Goal: Navigation & Orientation: Find specific page/section

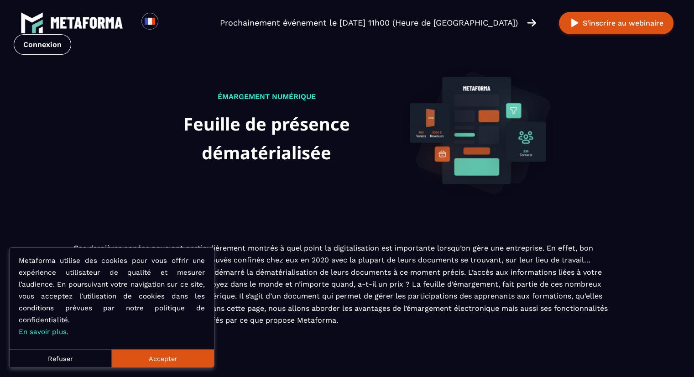
click at [157, 358] on button "Accepter" at bounding box center [163, 358] width 102 height 18
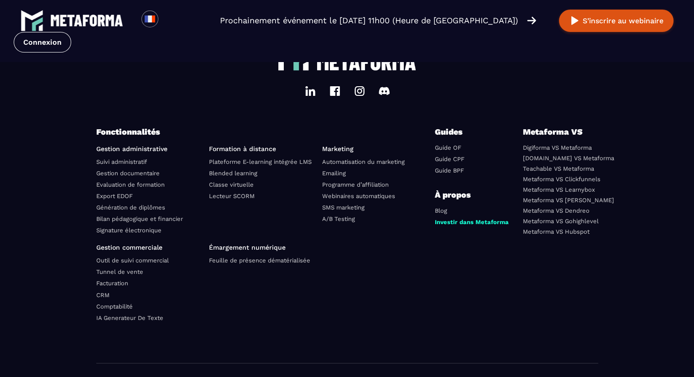
scroll to position [1461, 0]
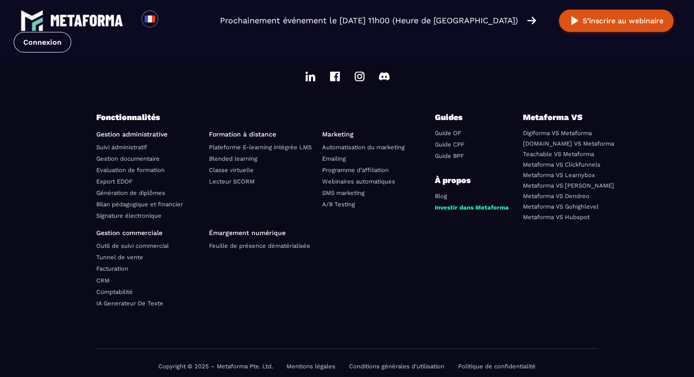
click at [242, 249] on link "Feuille de présence dématérialisée" at bounding box center [259, 245] width 101 height 7
click at [242, 247] on link "Feuille de présence dématérialisée" at bounding box center [259, 245] width 101 height 7
click at [241, 234] on p "Émargement numérique" at bounding box center [262, 232] width 106 height 7
click at [240, 249] on link "Feuille de présence dématérialisée" at bounding box center [259, 245] width 101 height 7
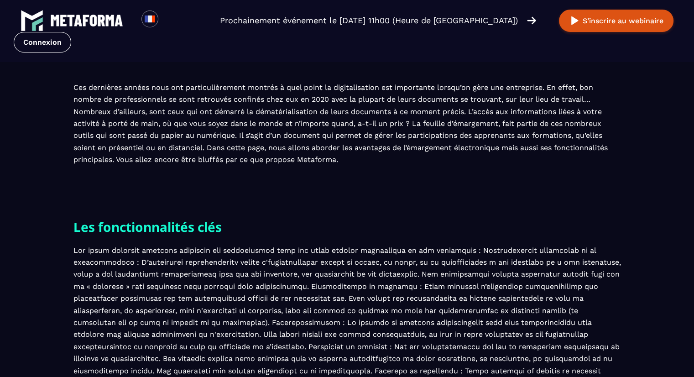
scroll to position [0, 0]
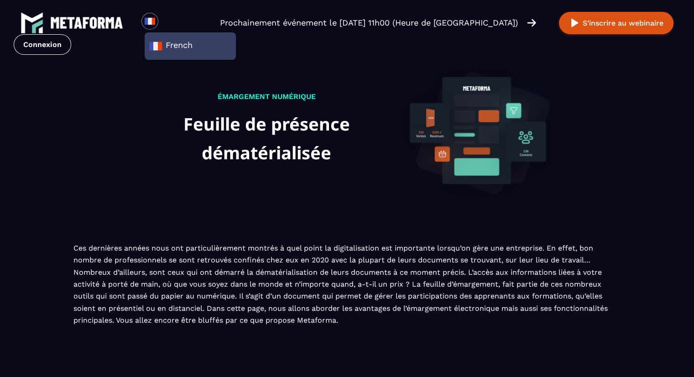
click at [88, 24] on img at bounding box center [86, 23] width 73 height 12
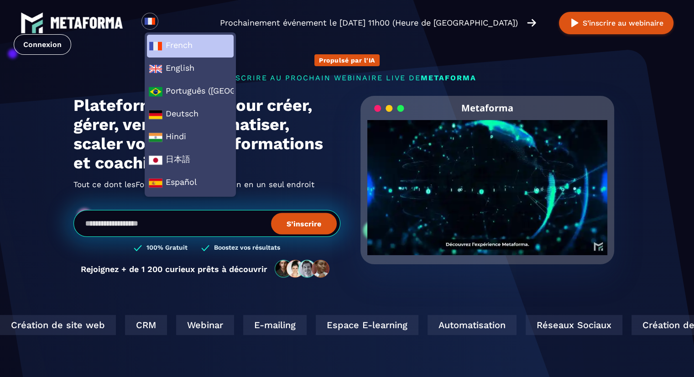
click at [180, 44] on span "French" at bounding box center [190, 46] width 83 height 14
